Goal: Find specific page/section

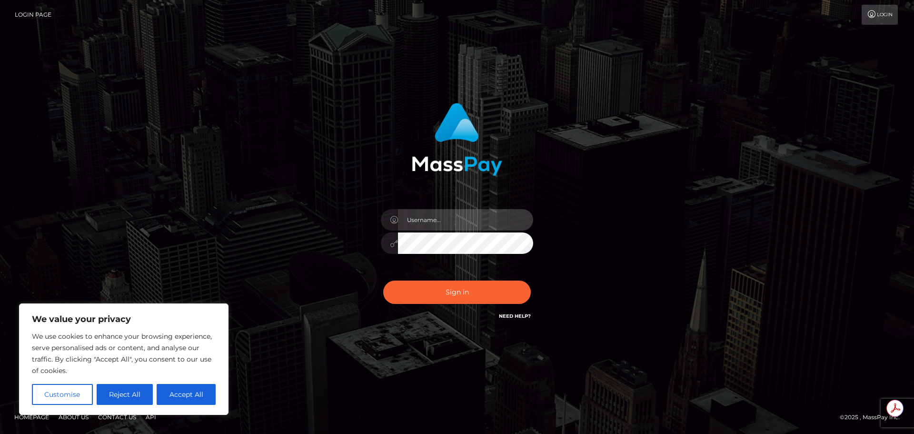
click at [500, 218] on input "text" at bounding box center [465, 219] width 135 height 21
type input "Michelle.T"
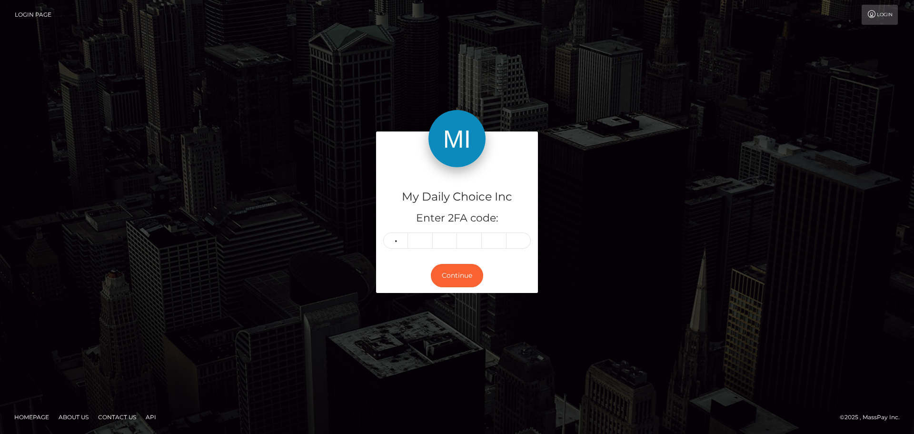
type input "7"
type input "1"
type input "8"
type input "0"
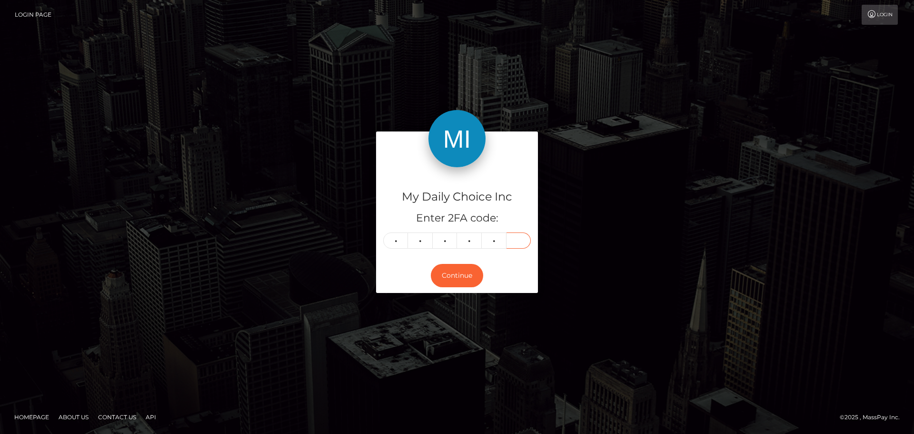
type input "4"
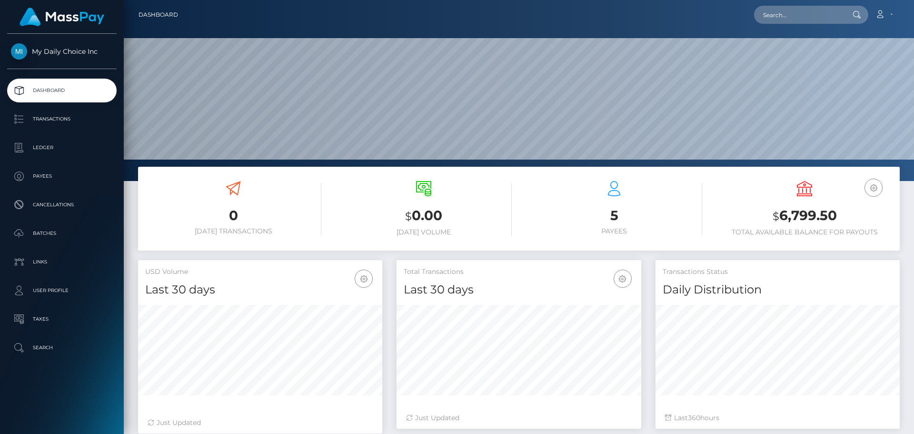
scroll to position [169, 245]
click at [67, 231] on p "Batches" at bounding box center [62, 233] width 102 height 14
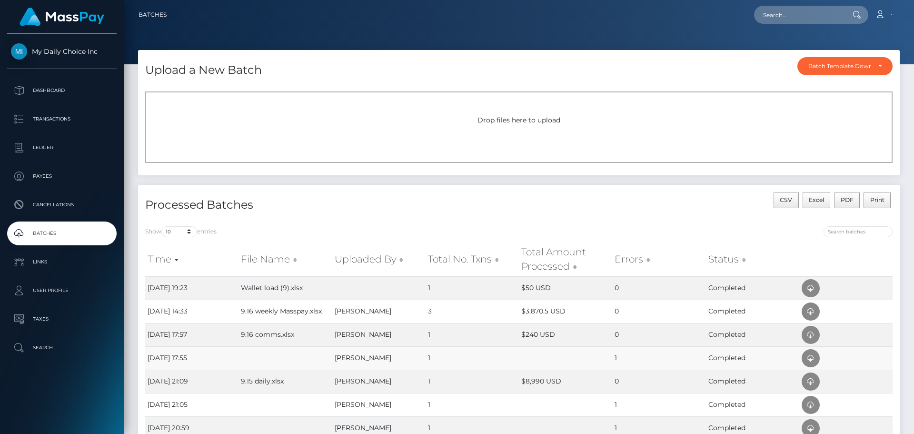
scroll to position [95, 0]
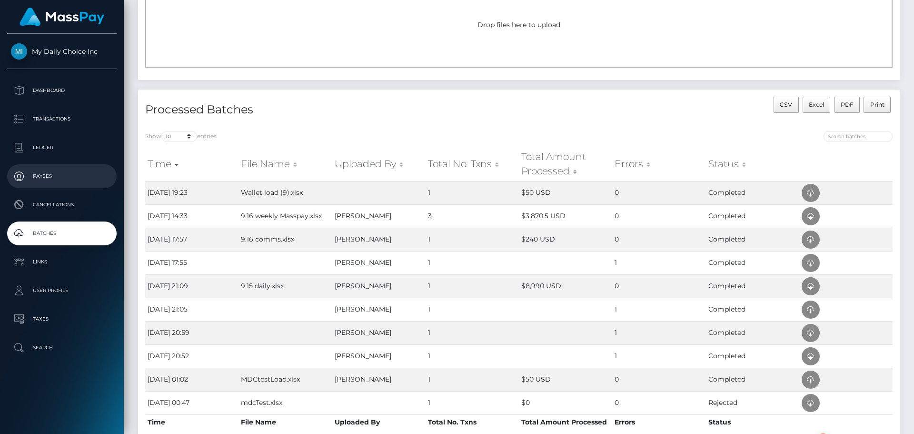
click at [48, 175] on p "Payees" at bounding box center [62, 176] width 102 height 14
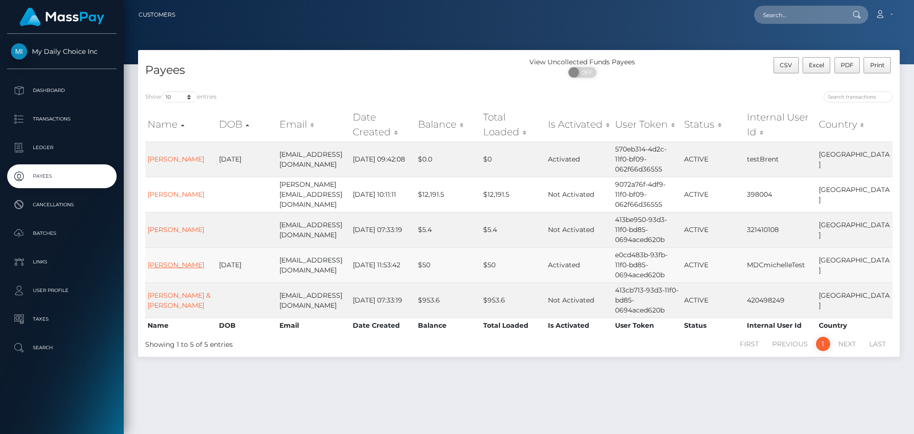
click at [166, 260] on link "[PERSON_NAME]" at bounding box center [176, 264] width 57 height 9
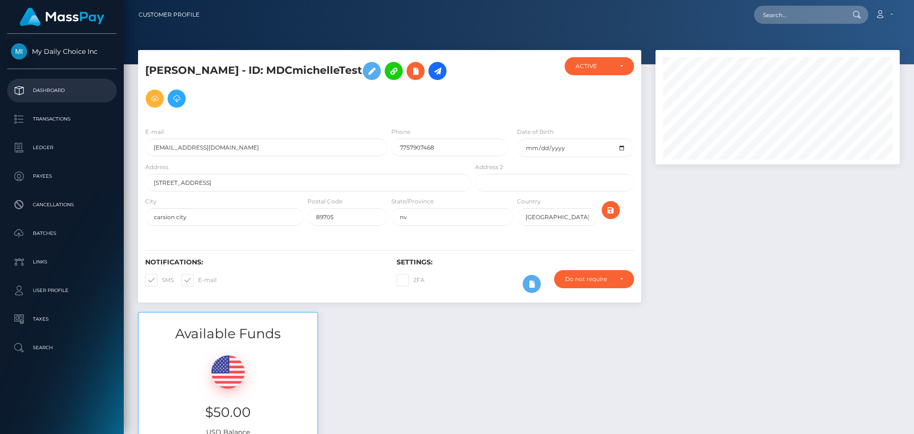
click at [63, 91] on p "Dashboard" at bounding box center [62, 90] width 102 height 14
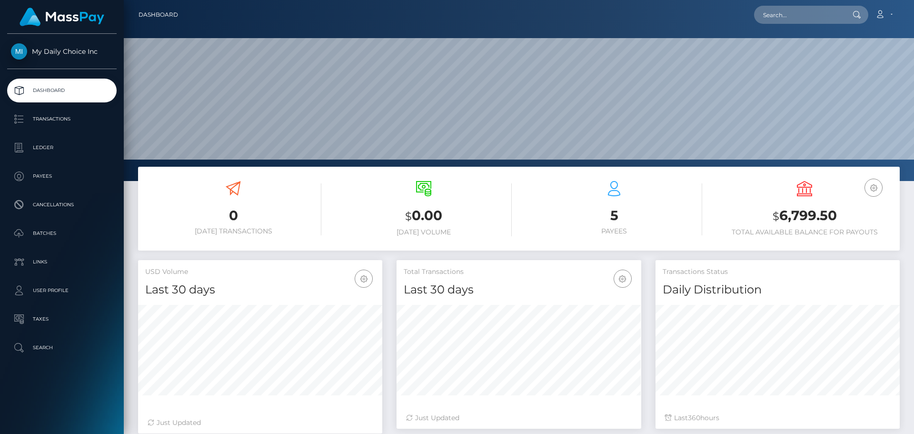
scroll to position [169, 245]
click at [47, 347] on p "Search" at bounding box center [62, 347] width 102 height 14
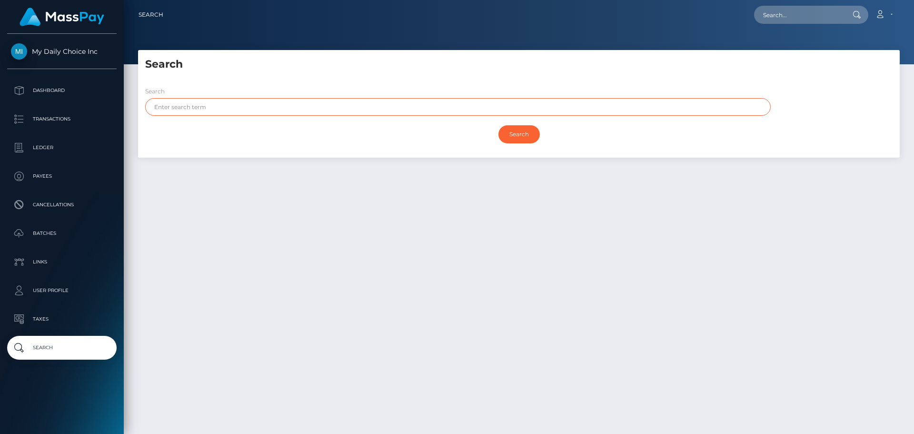
click at [234, 105] on input "text" at bounding box center [458, 107] width 626 height 18
